Goal: Navigation & Orientation: Locate item on page

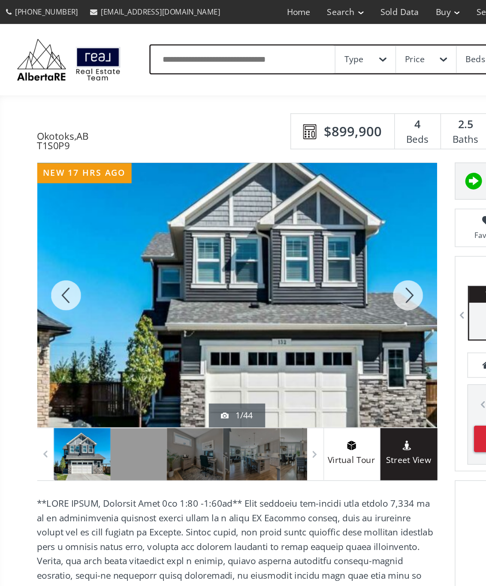
scroll to position [18, 0]
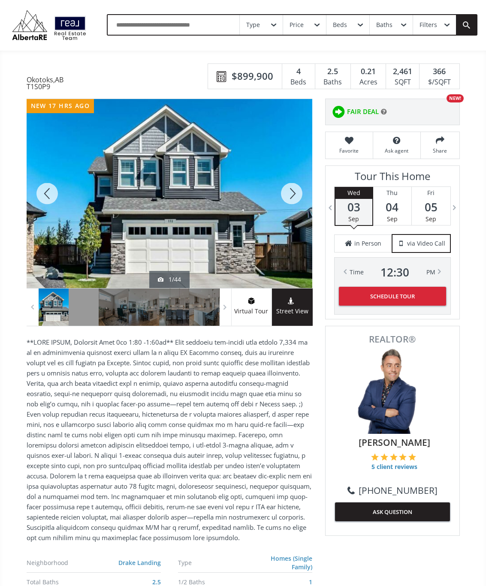
click at [290, 198] on div at bounding box center [291, 193] width 41 height 189
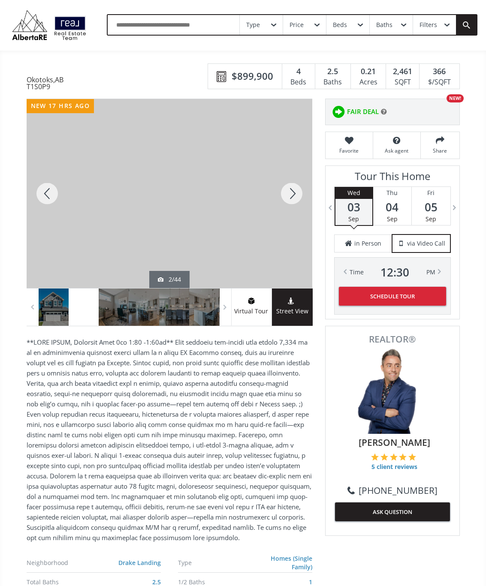
click at [292, 202] on div at bounding box center [291, 193] width 41 height 189
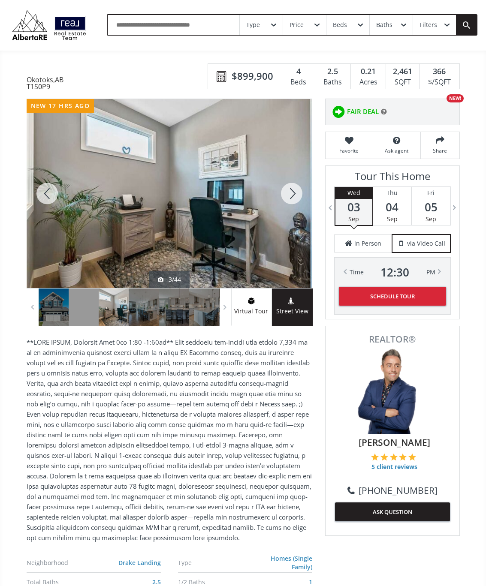
click at [291, 201] on div at bounding box center [291, 193] width 41 height 189
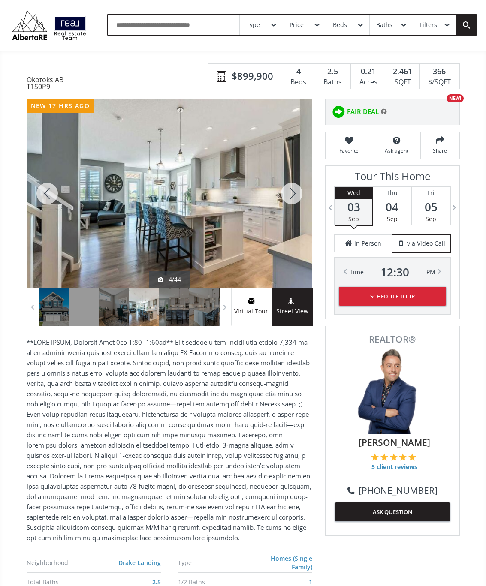
click at [293, 201] on div at bounding box center [291, 193] width 41 height 189
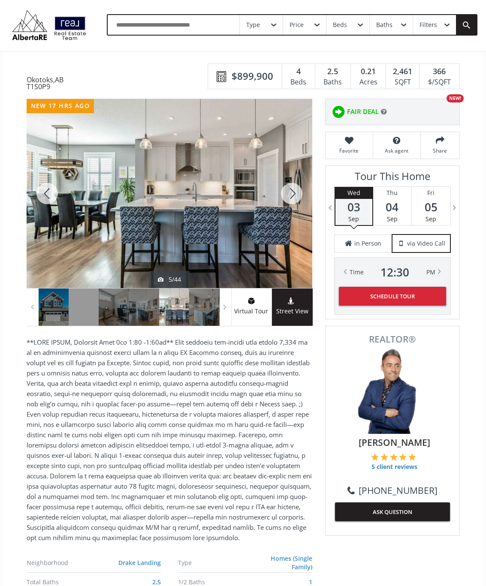
click at [292, 200] on div at bounding box center [291, 193] width 41 height 189
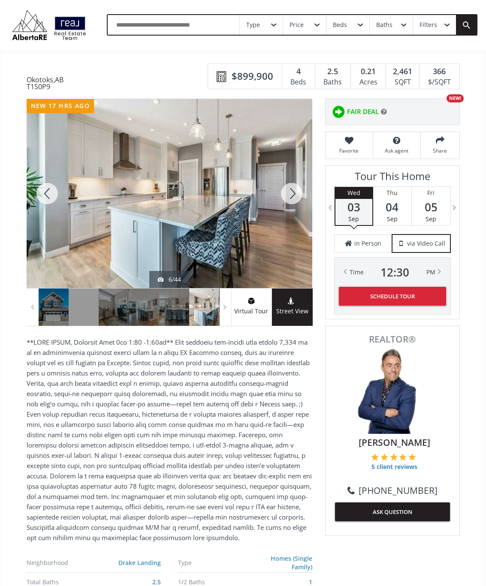
click at [299, 195] on div at bounding box center [291, 193] width 41 height 189
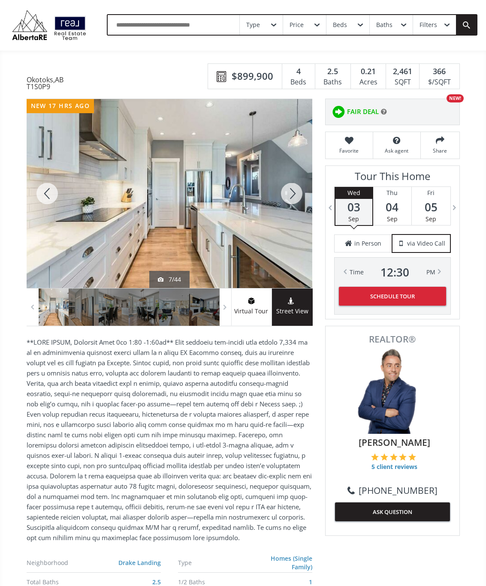
click at [299, 195] on div at bounding box center [291, 193] width 41 height 189
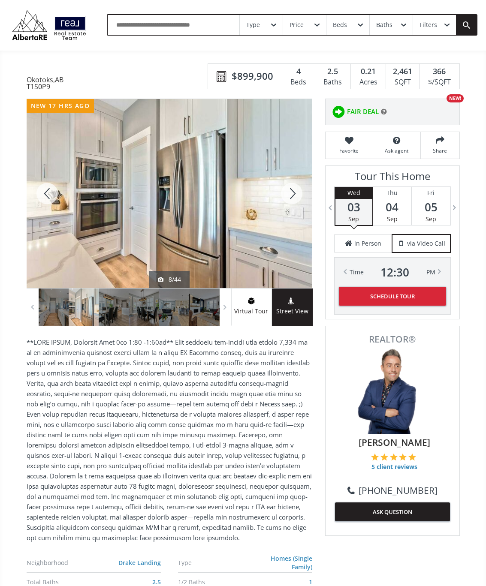
click at [293, 200] on div at bounding box center [291, 193] width 41 height 189
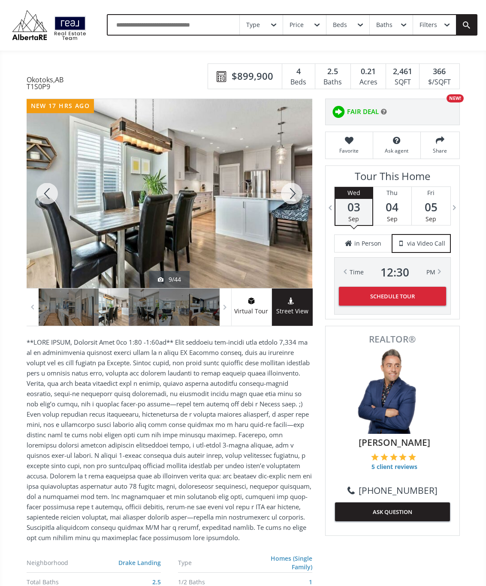
click at [300, 195] on div at bounding box center [291, 193] width 41 height 189
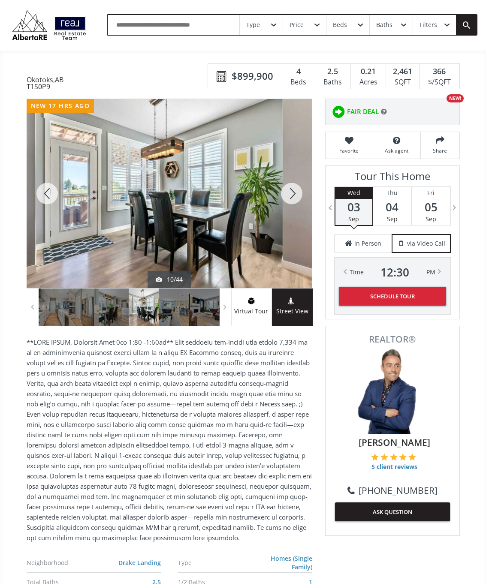
click at [296, 205] on div at bounding box center [291, 193] width 41 height 189
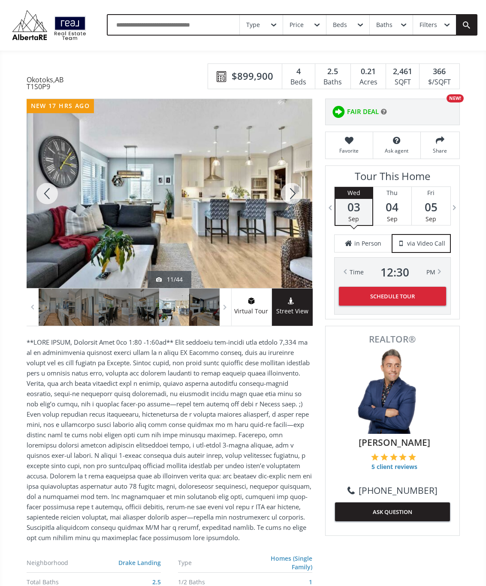
click at [290, 201] on div at bounding box center [291, 193] width 41 height 189
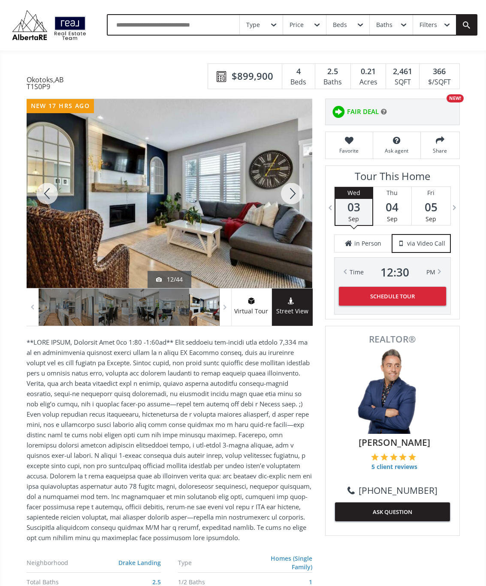
click at [295, 205] on div at bounding box center [291, 193] width 41 height 189
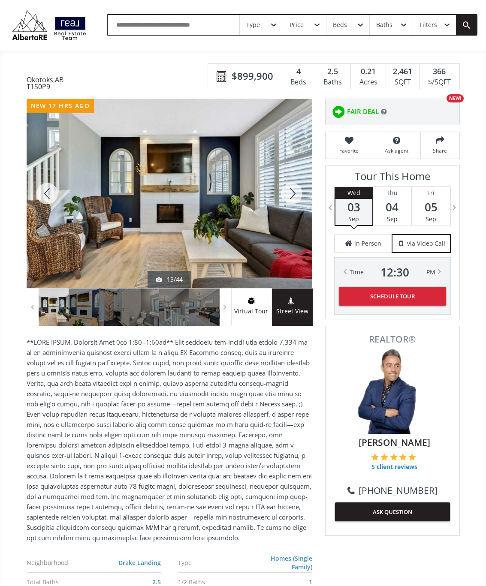
click at [300, 200] on div at bounding box center [291, 193] width 41 height 189
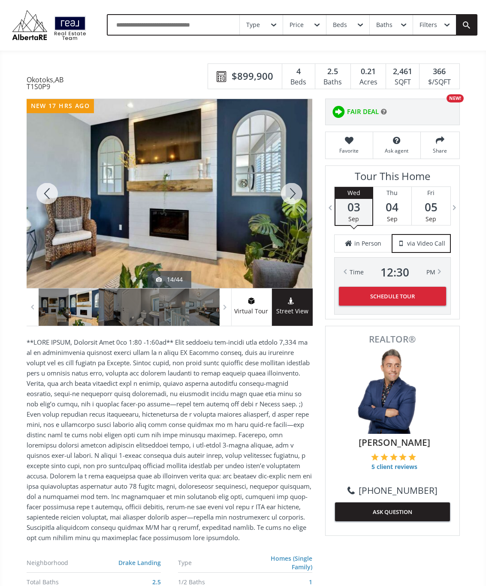
click at [297, 199] on div at bounding box center [291, 193] width 41 height 189
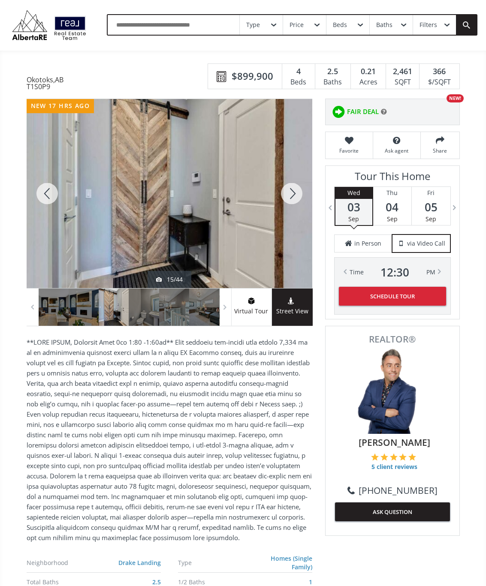
click at [297, 197] on div at bounding box center [291, 193] width 41 height 189
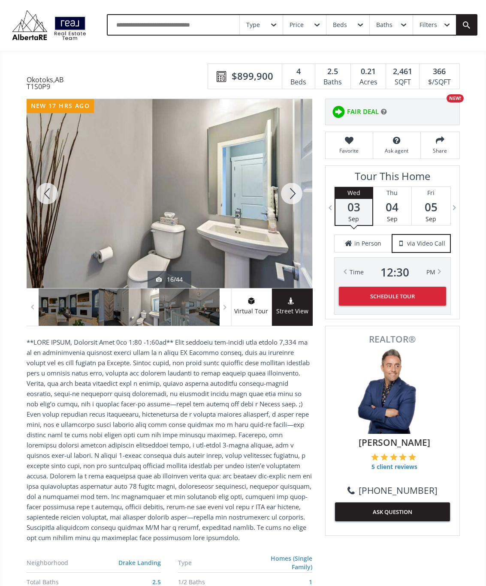
click at [292, 203] on div at bounding box center [291, 193] width 41 height 189
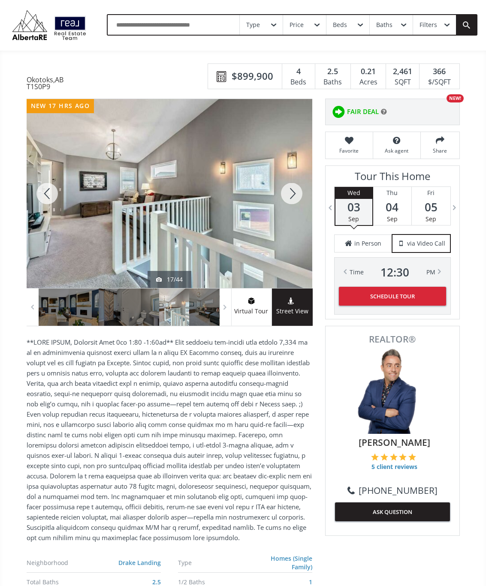
click at [297, 201] on div at bounding box center [291, 193] width 41 height 189
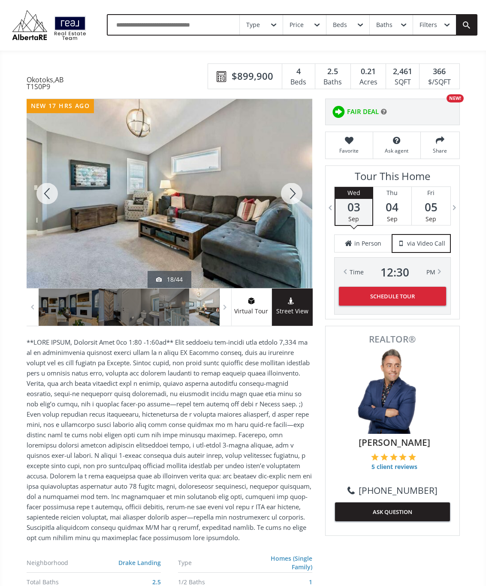
click at [291, 206] on div at bounding box center [291, 193] width 41 height 189
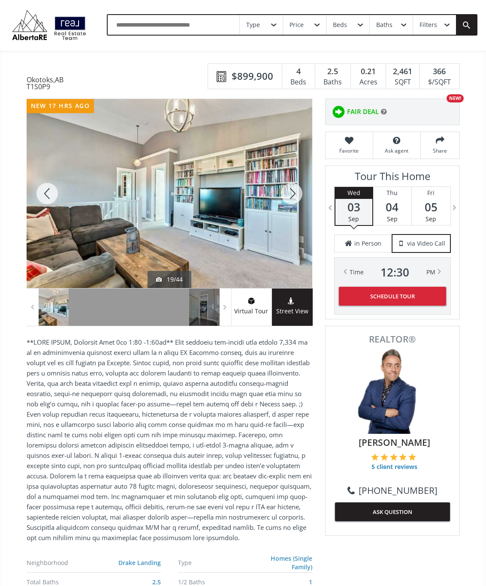
click at [291, 206] on div at bounding box center [291, 193] width 41 height 189
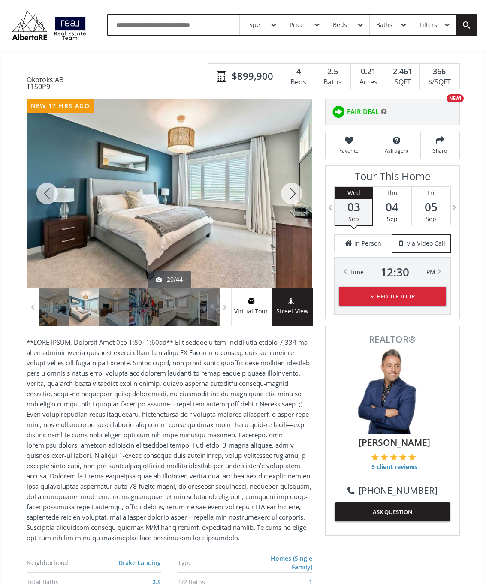
click at [298, 200] on div at bounding box center [291, 193] width 41 height 189
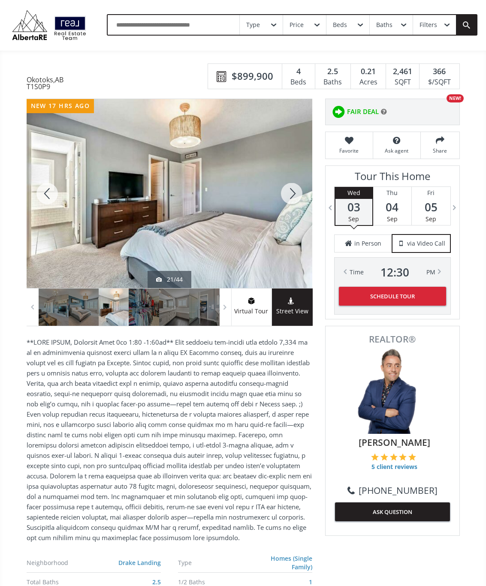
click at [297, 194] on div at bounding box center [291, 193] width 41 height 189
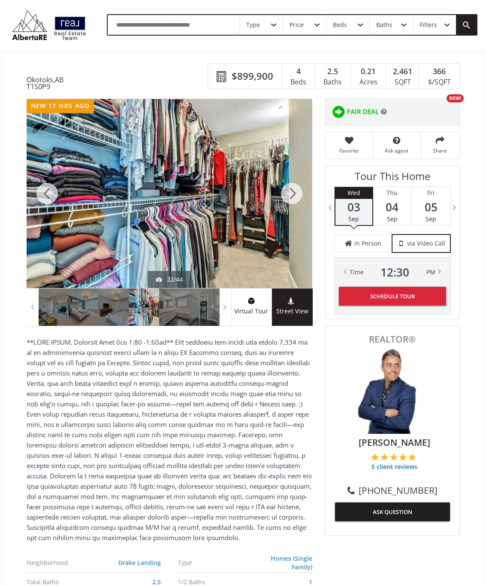
click at [290, 202] on div at bounding box center [291, 193] width 41 height 189
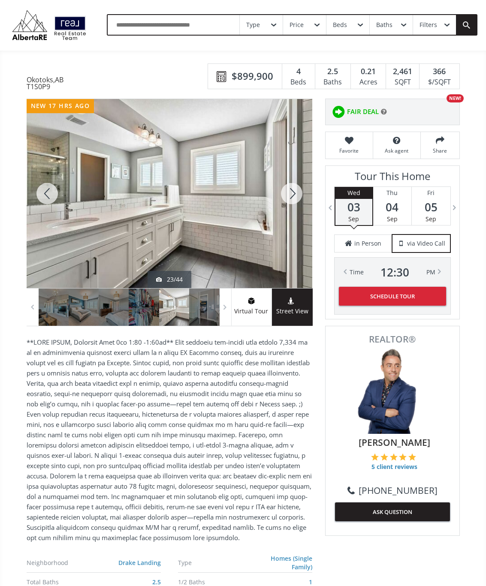
click at [285, 197] on div at bounding box center [291, 193] width 41 height 189
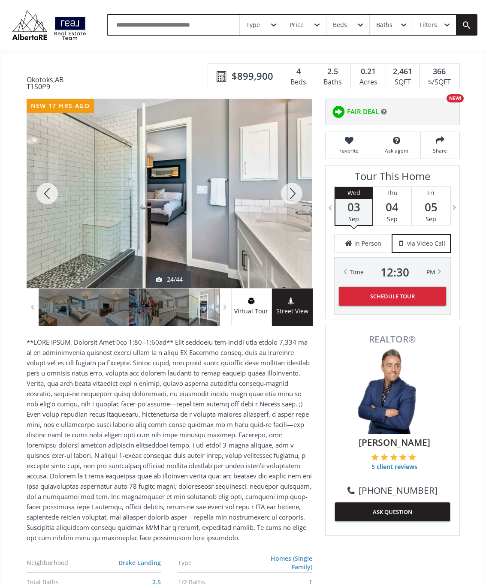
click at [293, 195] on div at bounding box center [291, 193] width 41 height 189
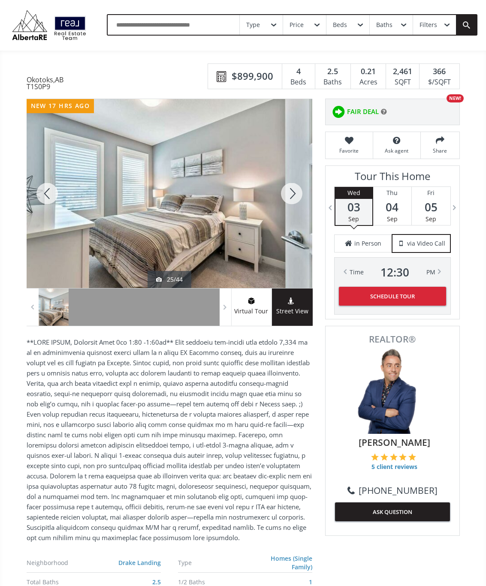
click at [293, 200] on div at bounding box center [291, 193] width 41 height 189
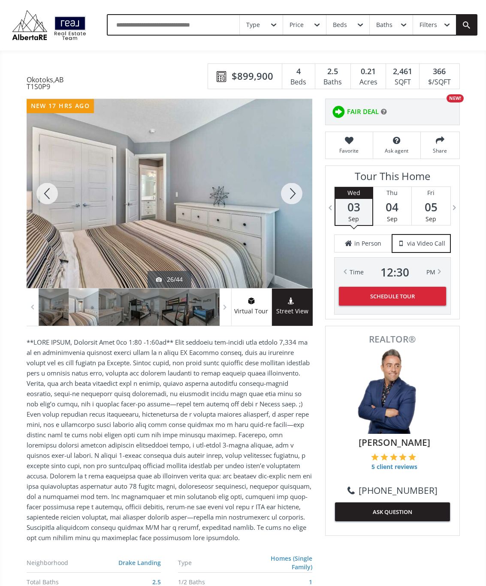
click at [292, 197] on div at bounding box center [291, 193] width 41 height 189
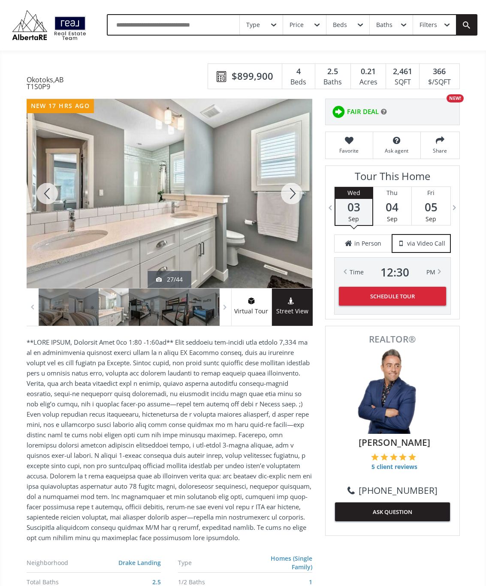
click at [296, 197] on div at bounding box center [291, 193] width 41 height 189
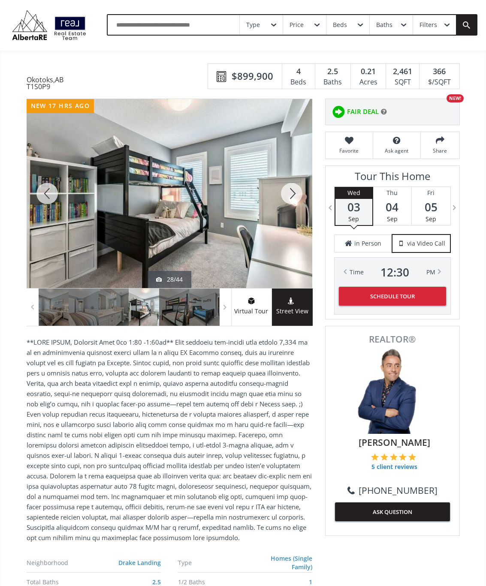
click at [296, 198] on div at bounding box center [291, 193] width 41 height 189
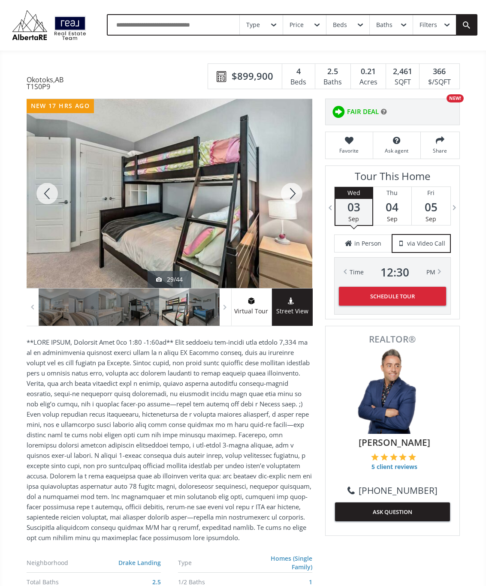
click at [294, 192] on div at bounding box center [291, 193] width 41 height 189
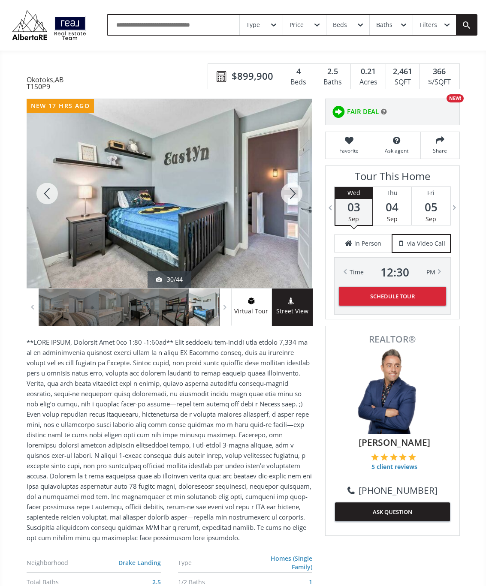
click at [289, 208] on div at bounding box center [291, 193] width 41 height 189
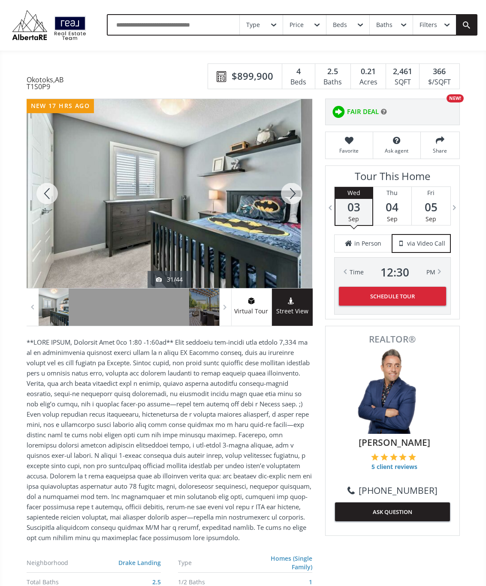
click at [294, 198] on div at bounding box center [291, 193] width 41 height 189
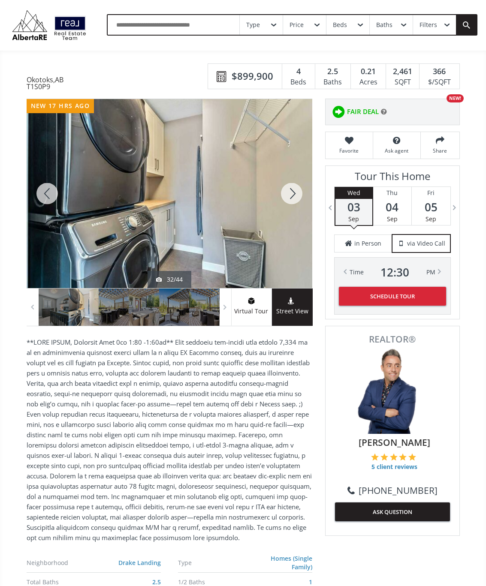
click at [290, 200] on div at bounding box center [291, 193] width 41 height 189
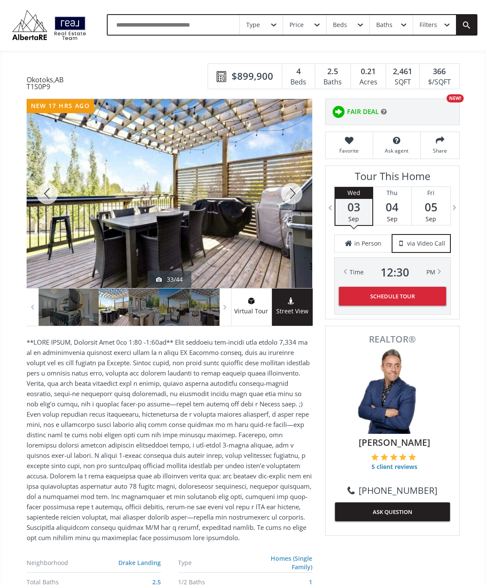
click at [290, 203] on div at bounding box center [291, 193] width 41 height 189
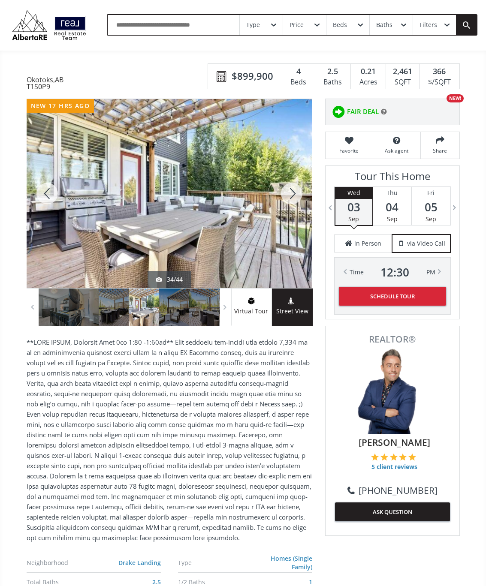
click at [299, 198] on div at bounding box center [291, 193] width 41 height 189
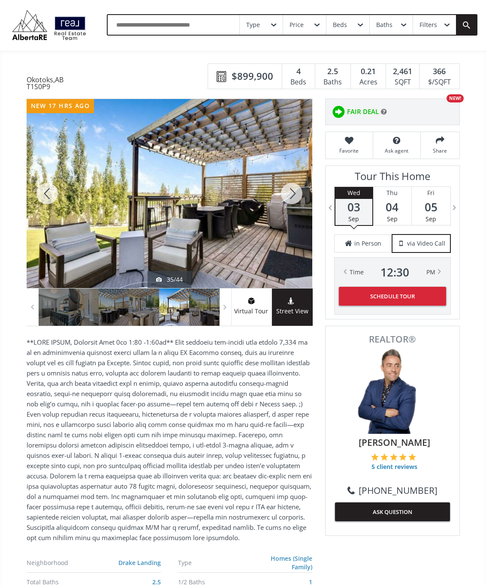
click at [294, 199] on div at bounding box center [291, 193] width 41 height 189
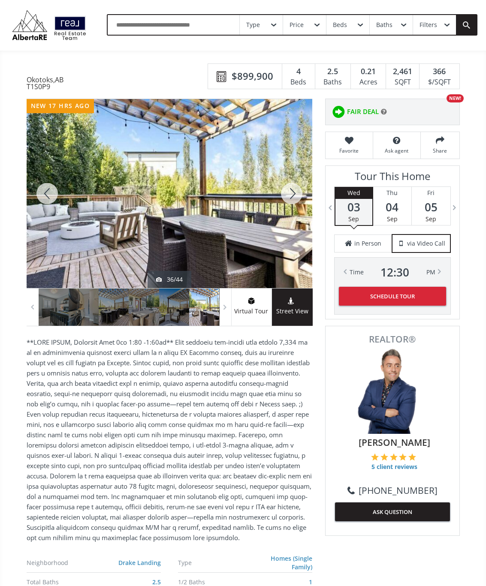
click at [294, 197] on div at bounding box center [291, 193] width 41 height 189
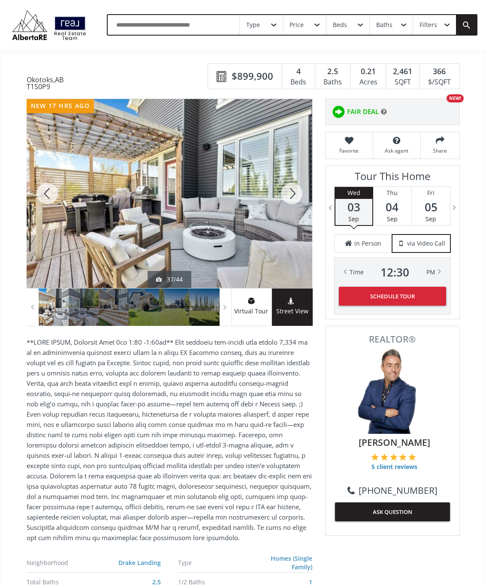
click at [290, 199] on div at bounding box center [291, 193] width 41 height 189
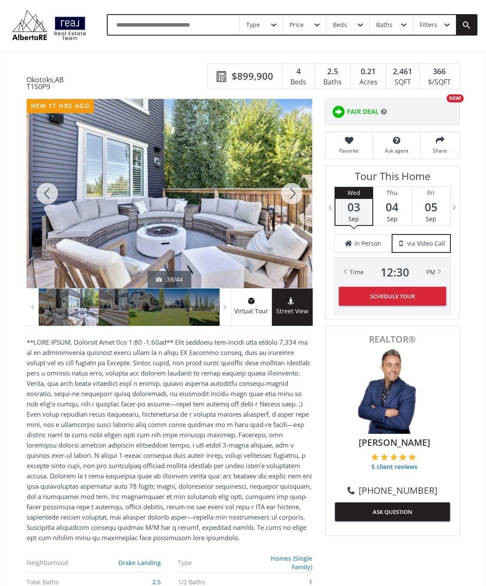
click at [293, 198] on div at bounding box center [291, 193] width 41 height 189
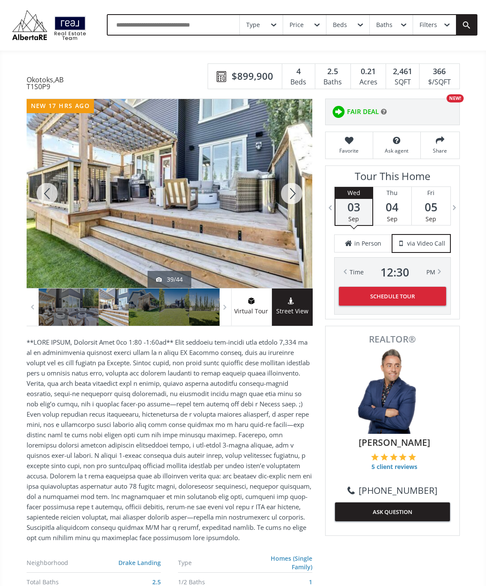
click at [292, 202] on div at bounding box center [291, 193] width 41 height 189
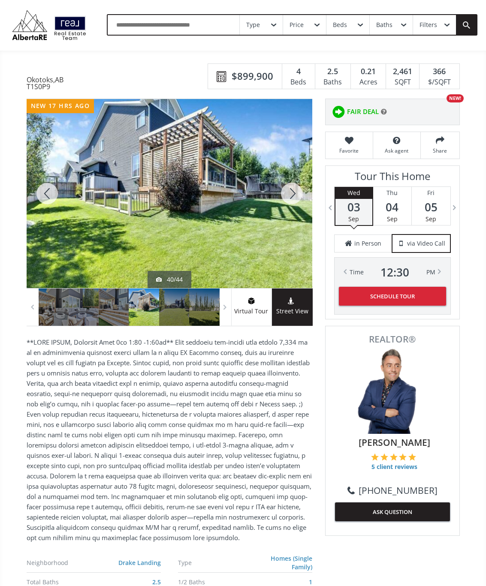
click at [295, 200] on div at bounding box center [291, 193] width 41 height 189
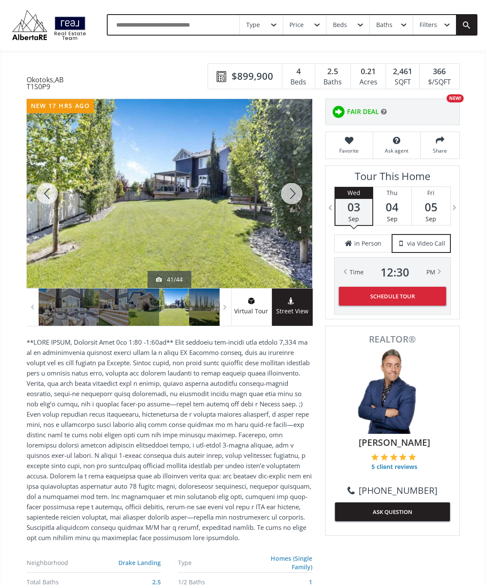
click at [294, 192] on div at bounding box center [291, 193] width 41 height 189
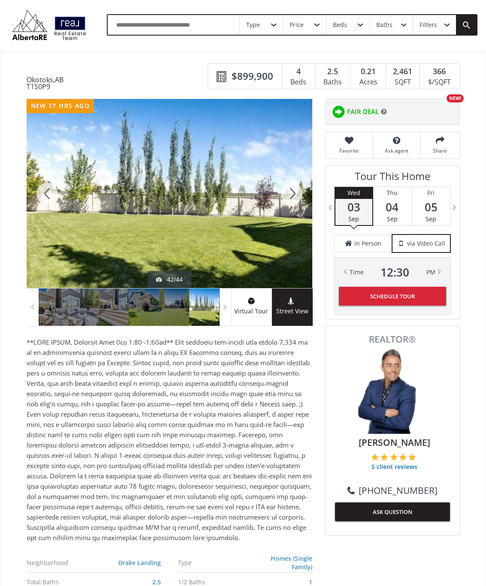
click at [296, 199] on div at bounding box center [291, 193] width 41 height 189
